Goal: Use online tool/utility: Use online tool/utility

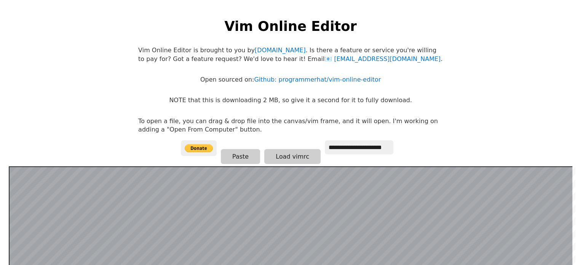
scroll to position [0, 0]
type input "*"
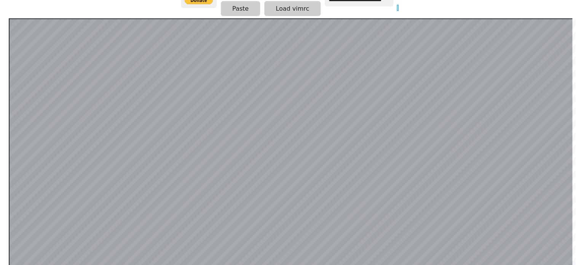
scroll to position [0, 0]
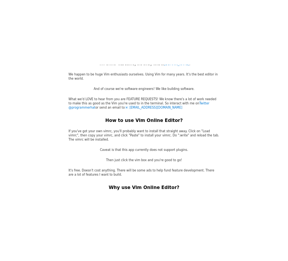
scroll to position [1446, 0]
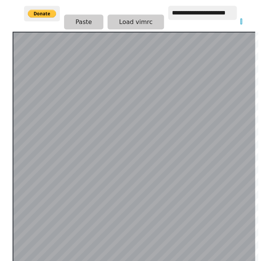
scroll to position [156, 0]
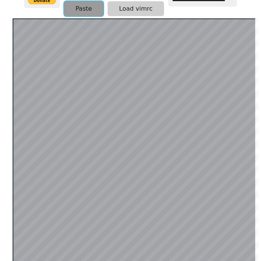
click at [82, 8] on button "Paste" at bounding box center [83, 8] width 39 height 15
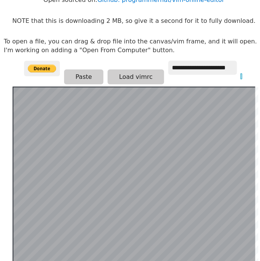
scroll to position [4, 0]
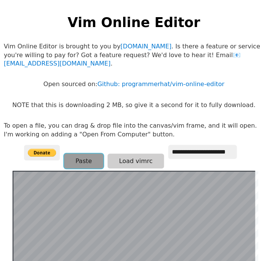
click at [79, 152] on div "**********" at bounding box center [134, 158] width 220 height 26
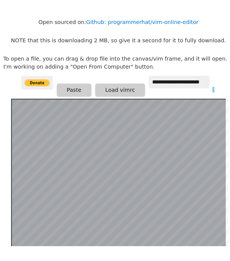
scroll to position [156, 0]
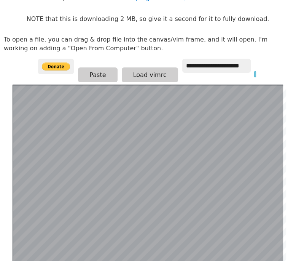
scroll to position [148, 0]
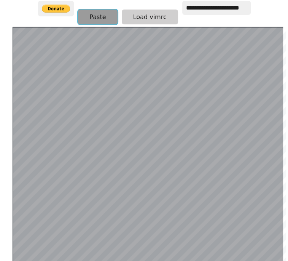
click at [102, 11] on button "Paste" at bounding box center [97, 17] width 39 height 15
